Goal: Find specific page/section: Find specific page/section

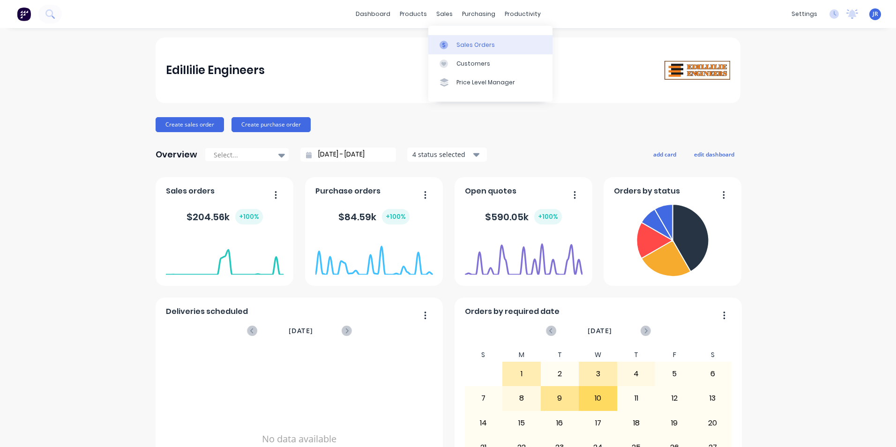
click at [459, 45] on div "Sales Orders" at bounding box center [475, 45] width 38 height 8
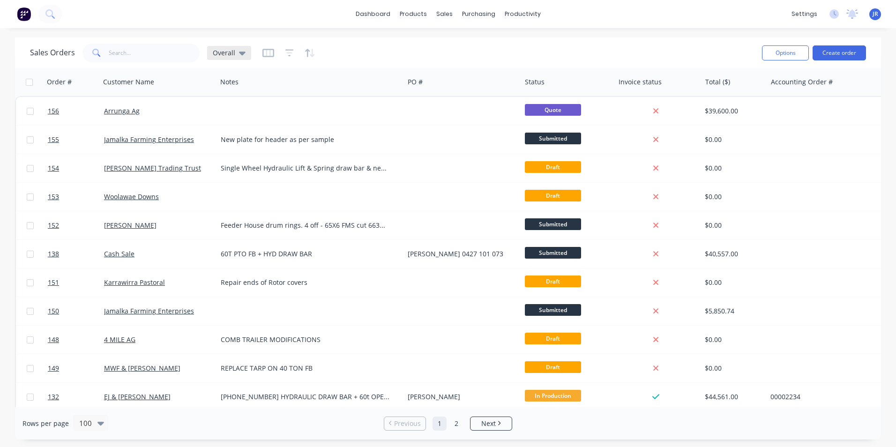
click at [235, 49] on div "Overall" at bounding box center [229, 53] width 33 height 8
click at [282, 15] on div "dashboard products sales purchasing productivity dashboard products Product Cat…" at bounding box center [448, 14] width 896 height 28
click at [159, 50] on input "text" at bounding box center [154, 53] width 91 height 19
type input "106"
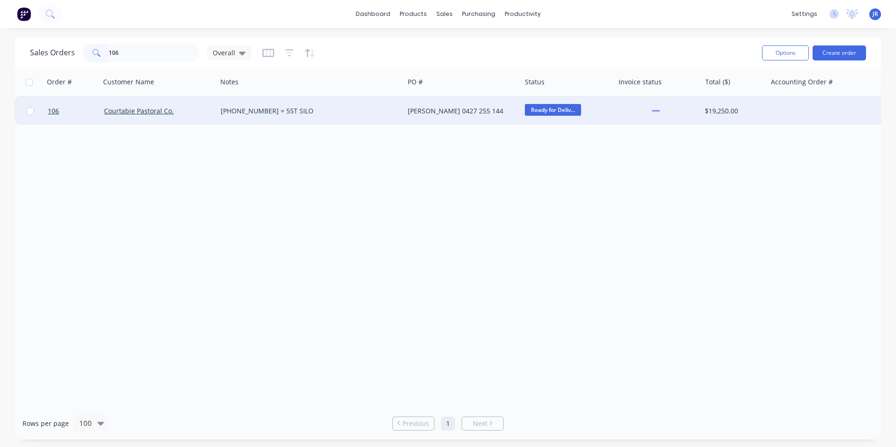
click at [327, 111] on div "[PHONE_NUMBER] = 55T SILO" at bounding box center [306, 110] width 171 height 9
click at [178, 120] on div "Courtabie Pastoral Co." at bounding box center [158, 111] width 117 height 28
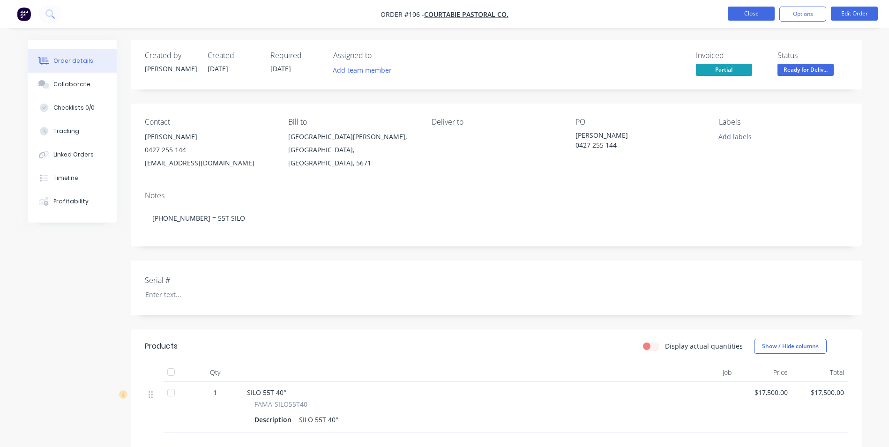
click at [760, 15] on button "Close" at bounding box center [751, 14] width 47 height 14
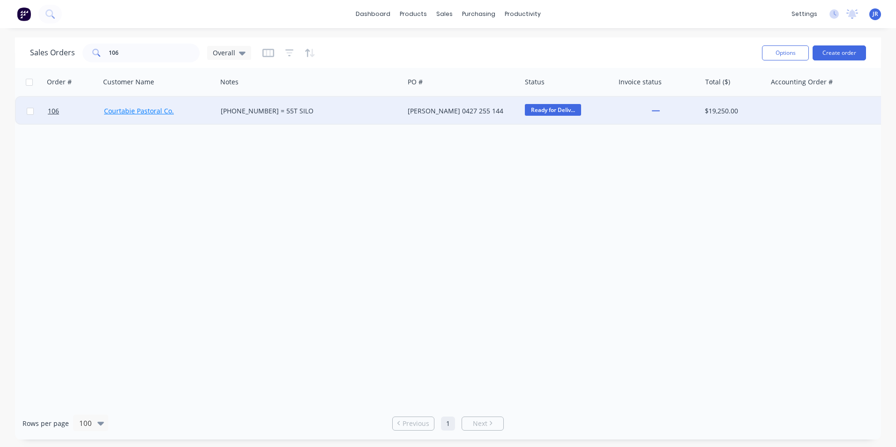
click at [156, 111] on link "Courtabie Pastoral Co." at bounding box center [139, 110] width 70 height 9
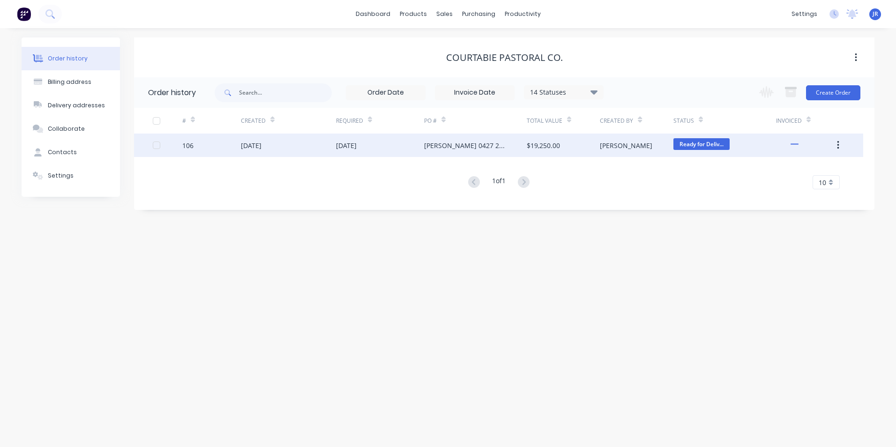
click at [316, 140] on div "[DATE]" at bounding box center [288, 145] width 95 height 23
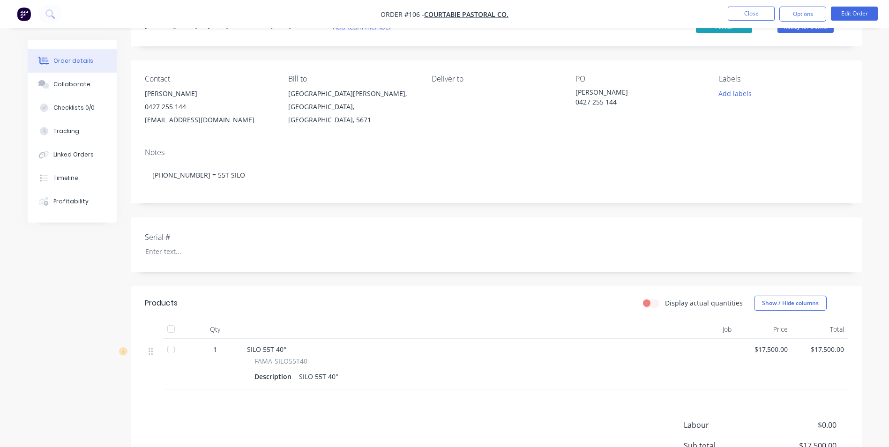
scroll to position [47, 0]
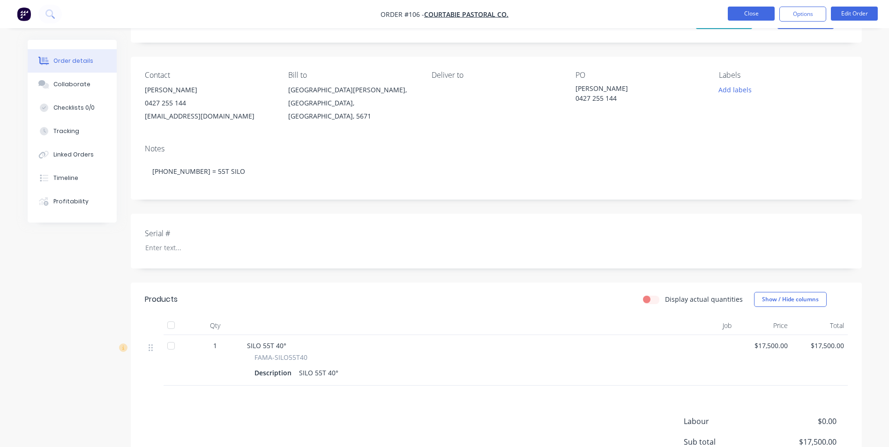
click at [763, 14] on button "Close" at bounding box center [751, 14] width 47 height 14
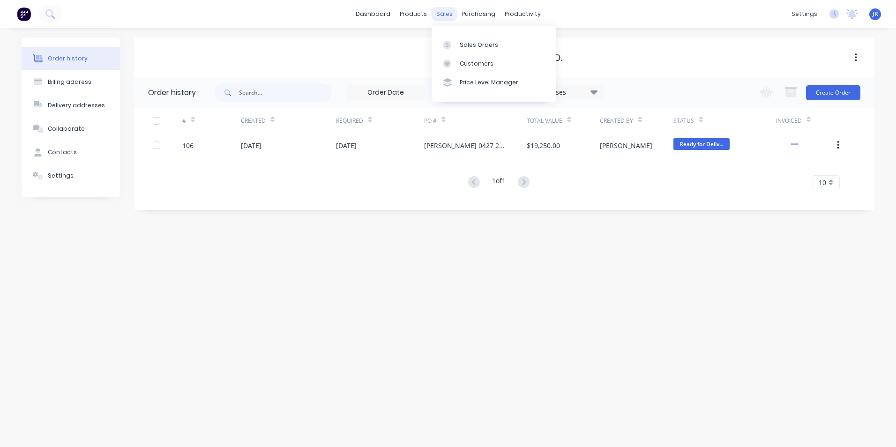
click at [448, 16] on div "sales" at bounding box center [444, 14] width 26 height 14
click at [458, 46] on link "Sales Orders" at bounding box center [493, 44] width 124 height 19
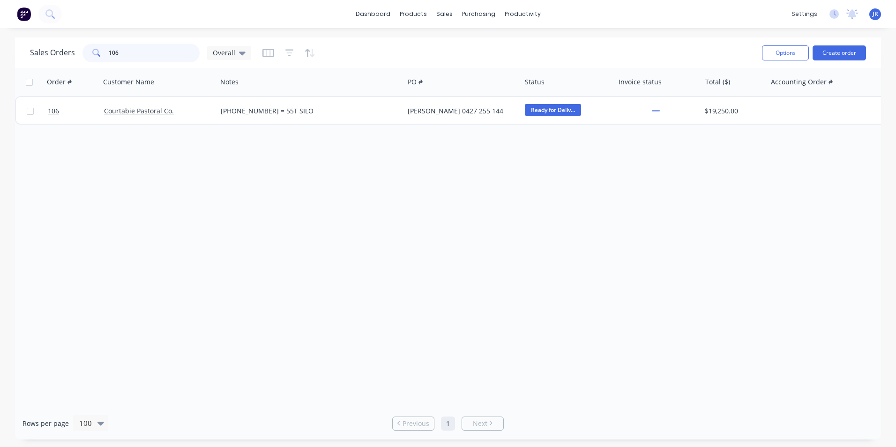
drag, startPoint x: 122, startPoint y: 54, endPoint x: 98, endPoint y: 52, distance: 23.5
click at [98, 52] on div "106" at bounding box center [140, 53] width 117 height 19
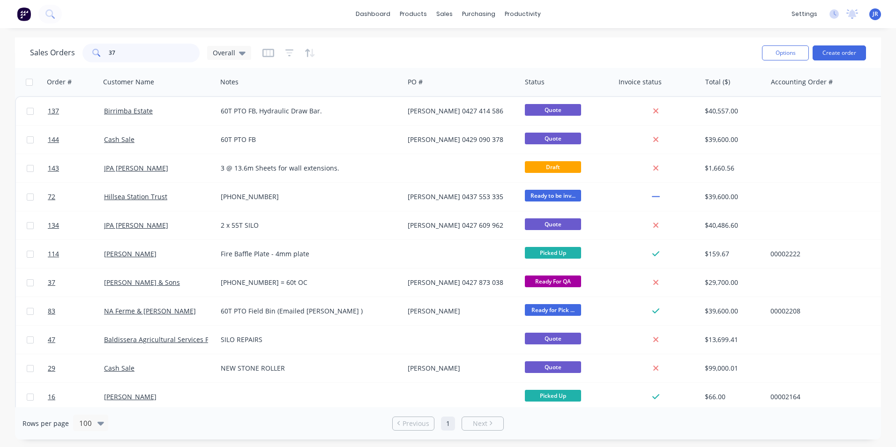
drag, startPoint x: 117, startPoint y: 54, endPoint x: 97, endPoint y: 55, distance: 19.2
click at [97, 55] on div "37" at bounding box center [140, 53] width 117 height 19
type input "[PERSON_NAME]"
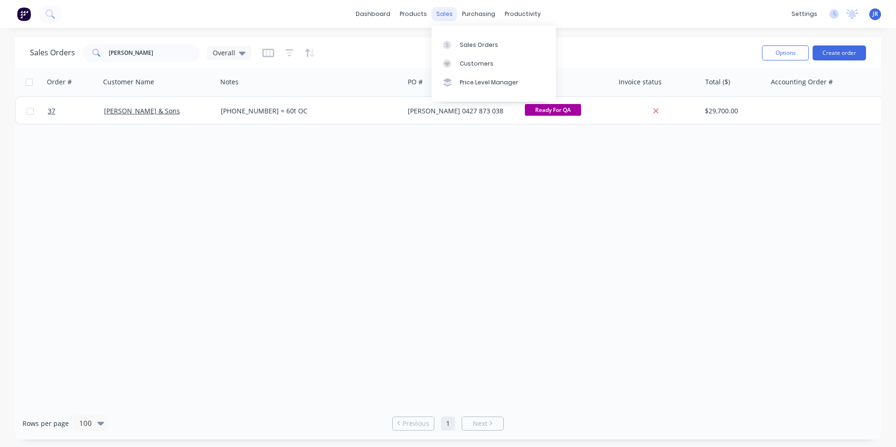
click at [449, 15] on div "sales" at bounding box center [444, 14] width 26 height 14
click at [451, 51] on link "Sales Orders" at bounding box center [493, 44] width 124 height 19
click at [454, 46] on div at bounding box center [450, 45] width 14 height 8
drag, startPoint x: 133, startPoint y: 52, endPoint x: 74, endPoint y: 61, distance: 59.8
click at [74, 61] on div "Sales Orders [PERSON_NAME] Overall" at bounding box center [140, 53] width 221 height 19
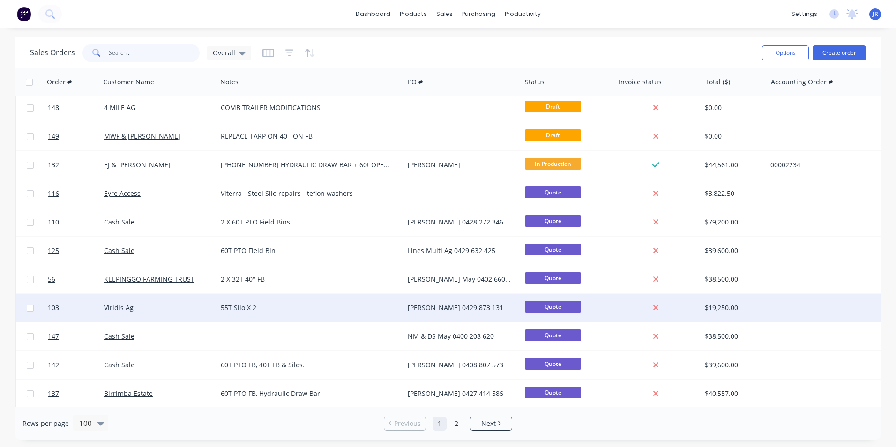
scroll to position [234, 0]
